Goal: Task Accomplishment & Management: Manage account settings

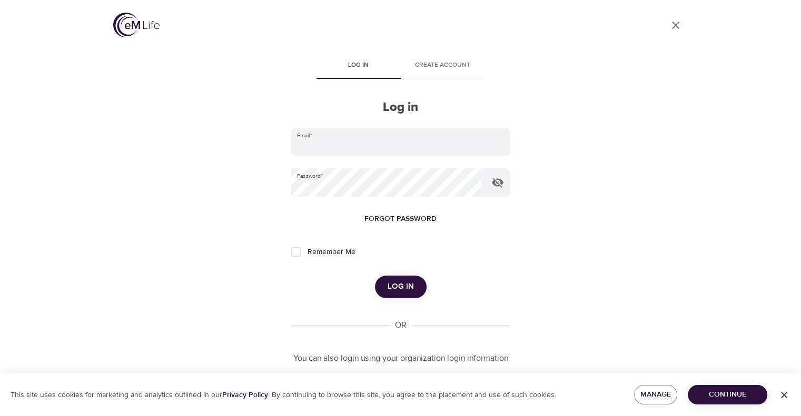
type input "[PERSON_NAME][EMAIL_ADDRESS][PERSON_NAME][DOMAIN_NAME]"
click at [406, 281] on span "Log in" at bounding box center [400, 287] width 26 height 14
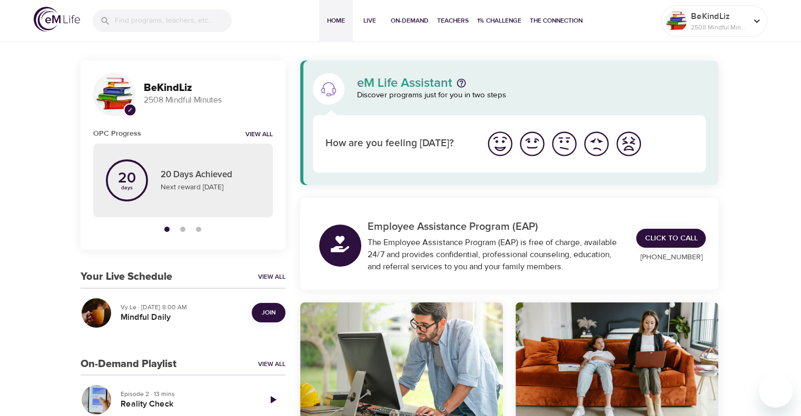
click at [268, 313] on span "Join" at bounding box center [269, 312] width 14 height 11
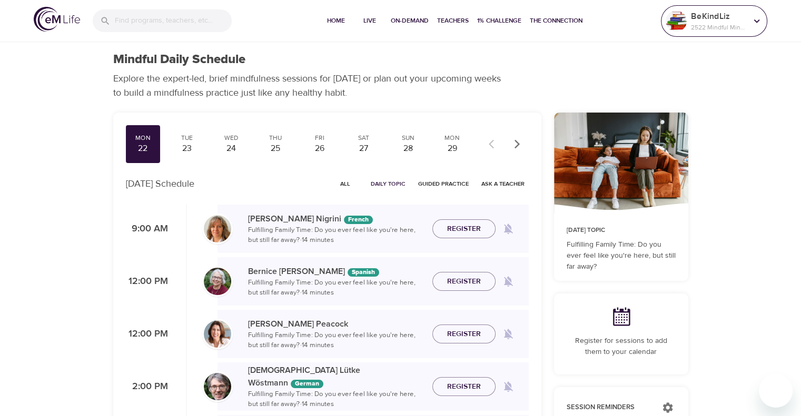
click at [699, 18] on p "BeKindLiz" at bounding box center [719, 16] width 56 height 13
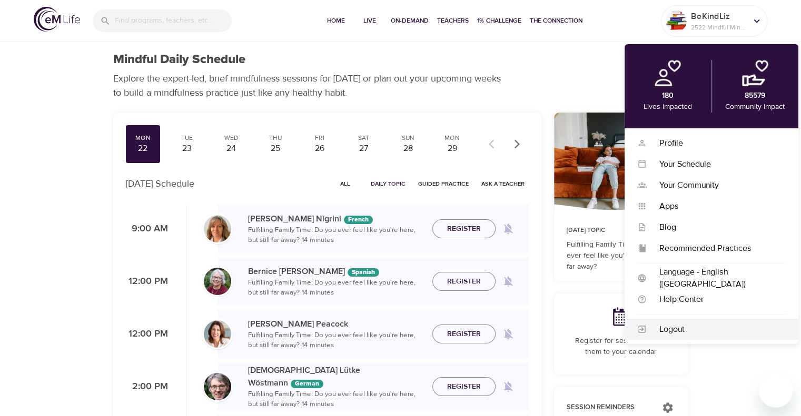
click at [685, 333] on div "Logout" at bounding box center [715, 330] width 139 height 12
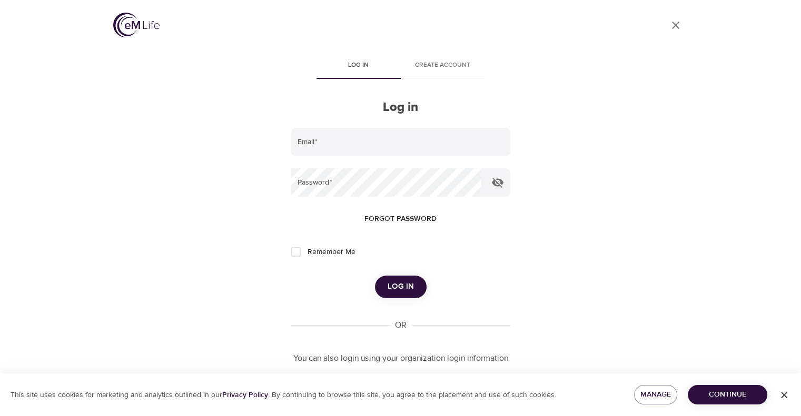
type input "[PERSON_NAME][EMAIL_ADDRESS][PERSON_NAME][DOMAIN_NAME]"
